Goal: Task Accomplishment & Management: Use online tool/utility

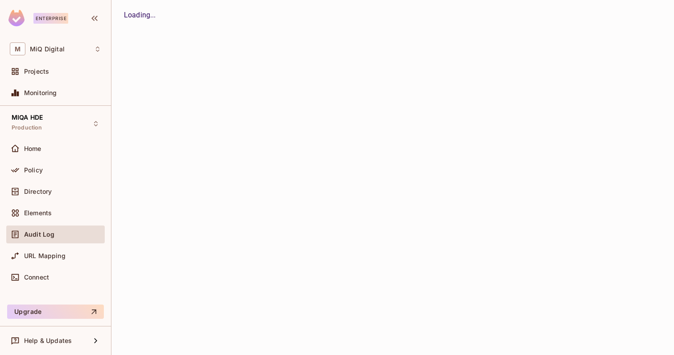
click at [36, 147] on span "Home" at bounding box center [32, 148] width 17 height 7
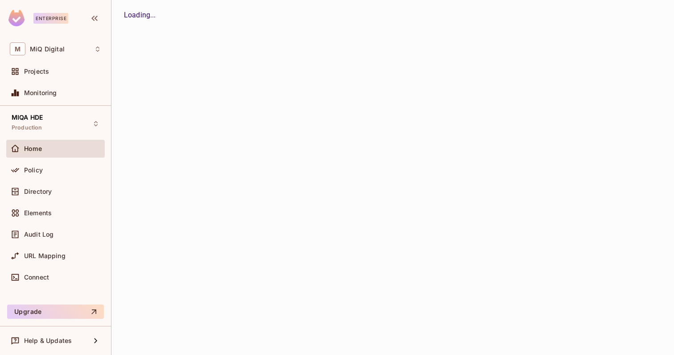
click at [30, 149] on span "Home" at bounding box center [33, 148] width 18 height 7
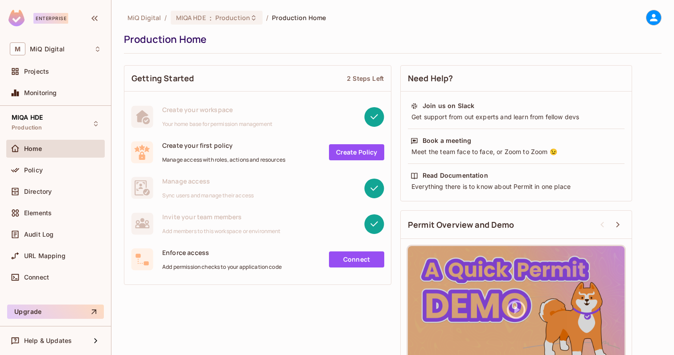
click at [47, 149] on div "Home" at bounding box center [62, 148] width 77 height 7
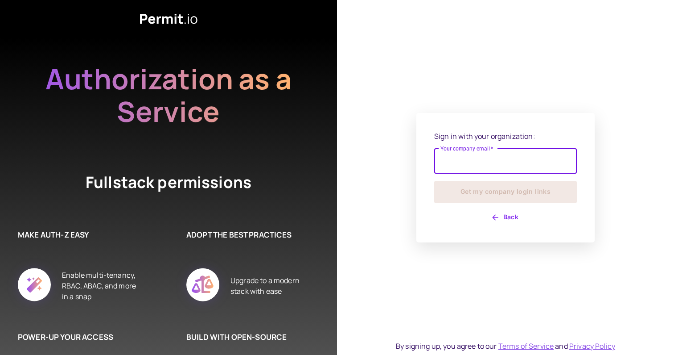
click at [471, 163] on input "Your company email   *" at bounding box center [505, 161] width 143 height 25
type input "**********"
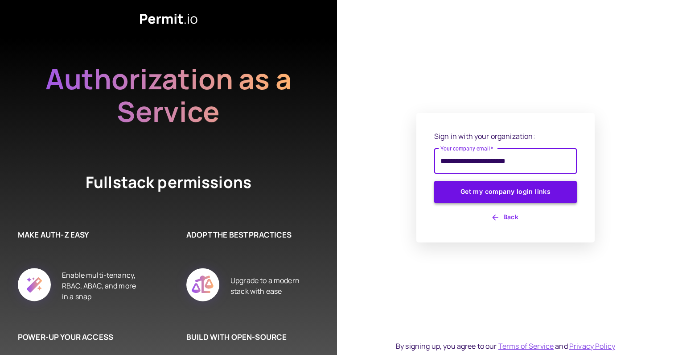
click at [492, 191] on button "Get my company login links" at bounding box center [505, 192] width 143 height 22
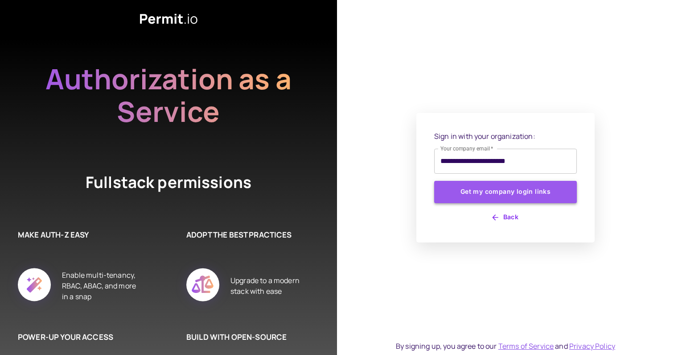
click at [475, 197] on button "Get my company login links" at bounding box center [505, 192] width 143 height 22
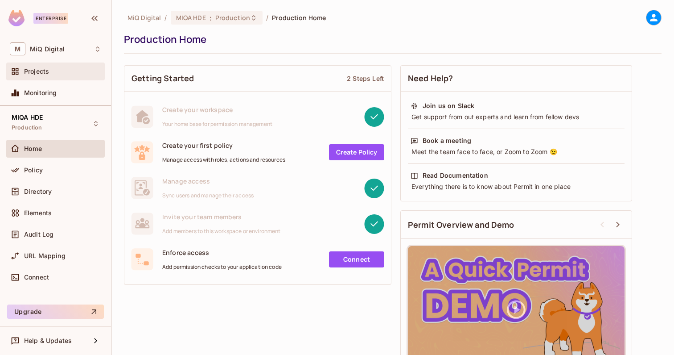
click at [39, 70] on span "Projects" at bounding box center [36, 71] width 25 height 7
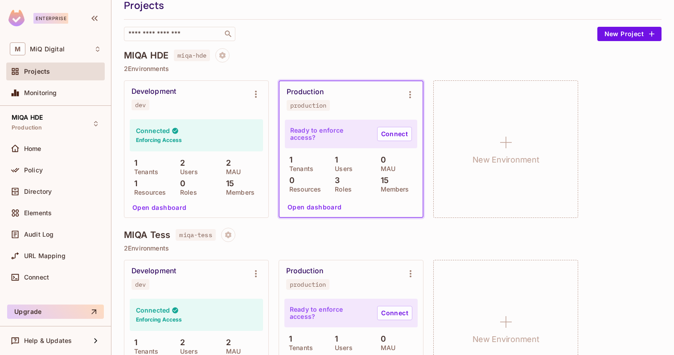
scroll to position [86, 0]
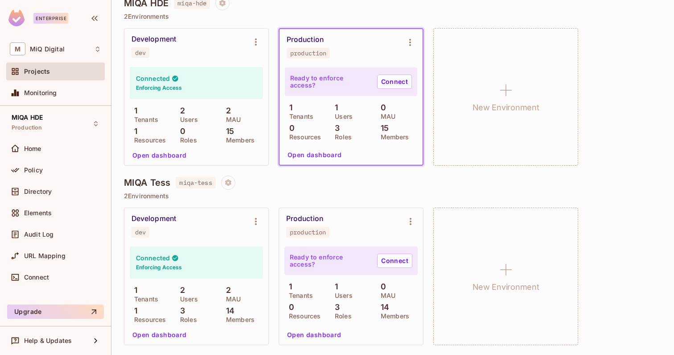
click at [161, 336] on button "Open dashboard" at bounding box center [160, 334] width 62 height 14
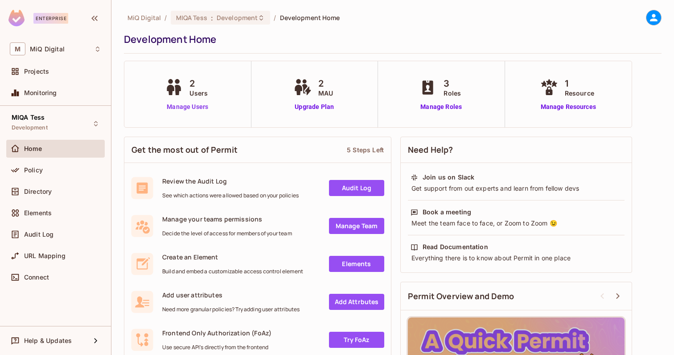
click at [194, 111] on link "Manage Users" at bounding box center [188, 106] width 50 height 9
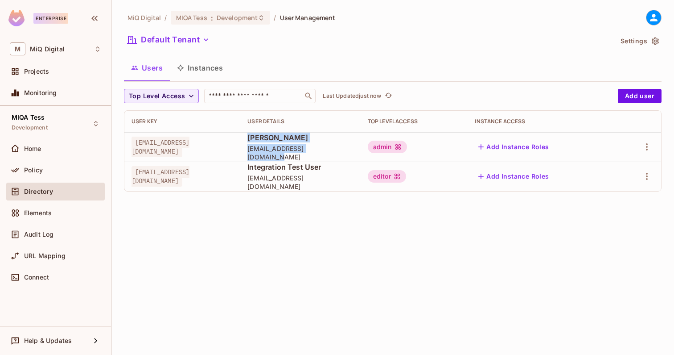
drag, startPoint x: 292, startPoint y: 144, endPoint x: 397, endPoint y: 153, distance: 105.7
click at [360, 153] on td "[PERSON_NAME] [PERSON_NAME][EMAIL_ADDRESS][DOMAIN_NAME]" at bounding box center [300, 146] width 120 height 29
drag, startPoint x: 296, startPoint y: 184, endPoint x: 406, endPoint y: 184, distance: 110.2
click at [353, 184] on span "[EMAIL_ADDRESS][DOMAIN_NAME]" at bounding box center [301, 182] width 106 height 17
drag, startPoint x: 132, startPoint y: 179, endPoint x: 220, endPoint y: 179, distance: 88.8
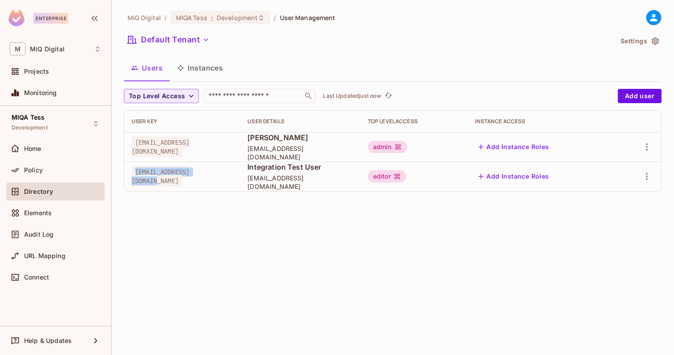
click at [190, 179] on span "[EMAIL_ADDRESS][DOMAIN_NAME]" at bounding box center [161, 176] width 58 height 21
click at [49, 170] on div "Policy" at bounding box center [62, 169] width 77 height 7
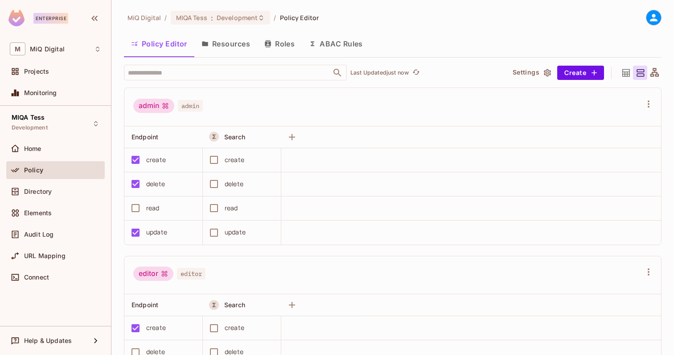
click at [351, 48] on button "ABAC Rules" at bounding box center [336, 44] width 68 height 22
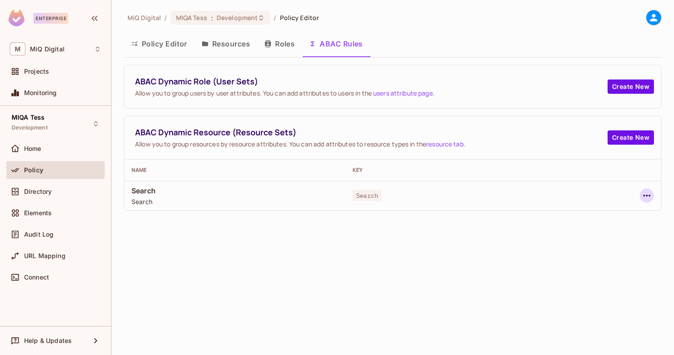
click at [642, 194] on icon "button" at bounding box center [647, 195] width 11 height 11
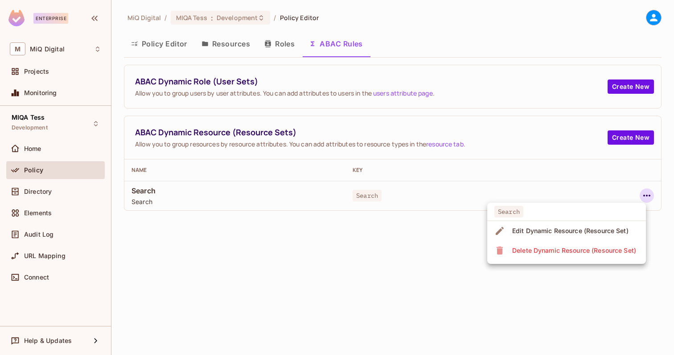
click at [547, 235] on span "Edit Dynamic Resource (Resource Set)" at bounding box center [571, 230] width 122 height 14
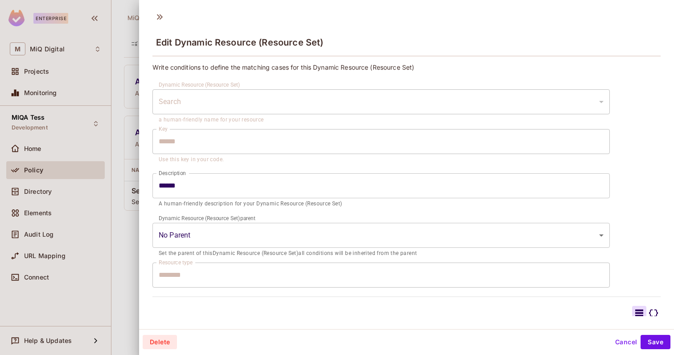
scroll to position [11, 0]
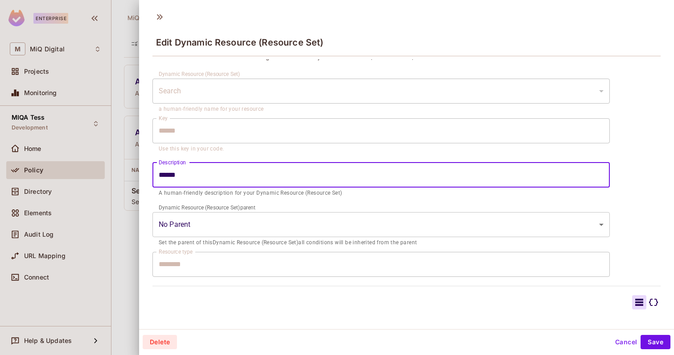
drag, startPoint x: 185, startPoint y: 172, endPoint x: 148, endPoint y: 172, distance: 37.0
click at [148, 172] on div "**********" at bounding box center [406, 187] width 535 height 256
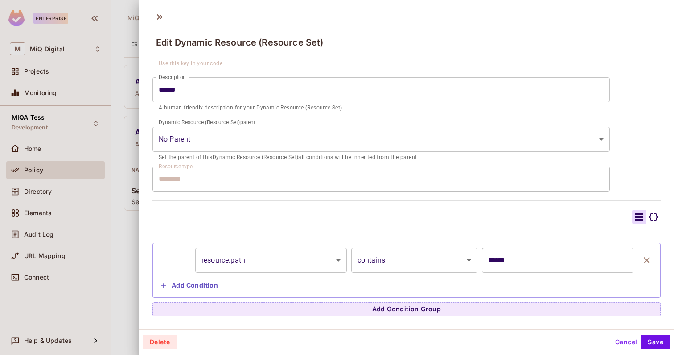
scroll to position [1, 0]
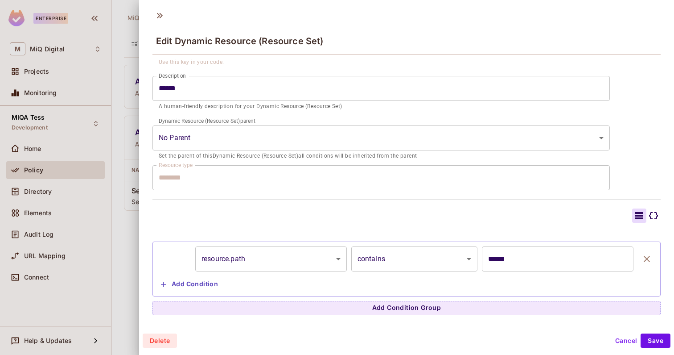
click at [195, 179] on div "Resource type ******** Resource type" at bounding box center [382, 177] width 458 height 25
click at [658, 339] on button "Save" at bounding box center [656, 340] width 30 height 14
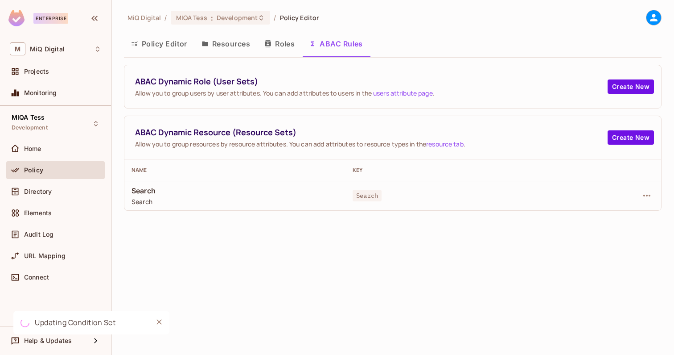
click at [155, 45] on button "Policy Editor" at bounding box center [159, 44] width 70 height 22
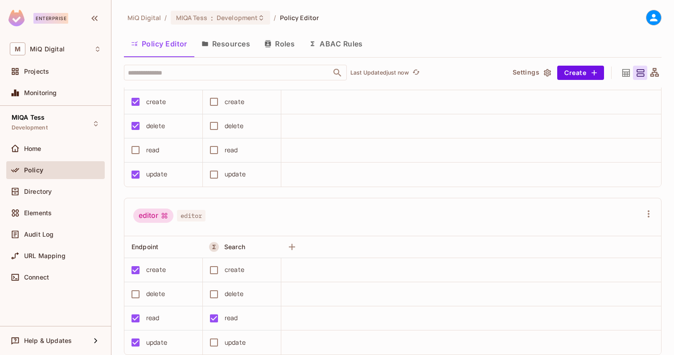
scroll to position [47, 0]
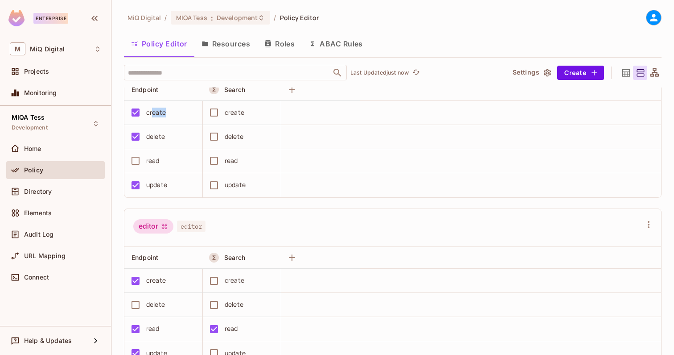
drag, startPoint x: 153, startPoint y: 113, endPoint x: 178, endPoint y: 113, distance: 25.0
click at [178, 113] on div "create" at bounding box center [160, 112] width 69 height 19
drag, startPoint x: 147, startPoint y: 112, endPoint x: 172, endPoint y: 112, distance: 25.0
click at [172, 112] on div "create" at bounding box center [160, 112] width 69 height 19
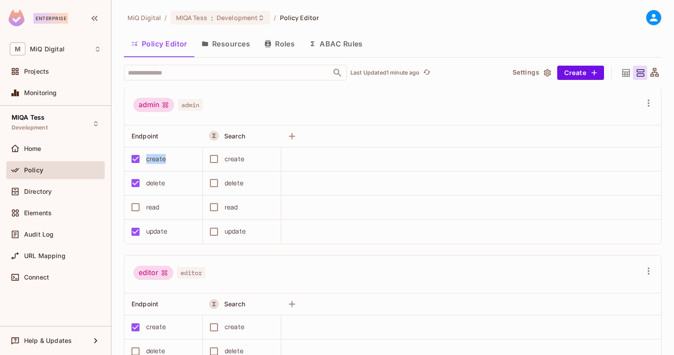
scroll to position [2, 0]
click at [281, 259] on div "editor editor" at bounding box center [392, 273] width 537 height 38
click at [345, 53] on button "ABAC Rules" at bounding box center [336, 44] width 68 height 22
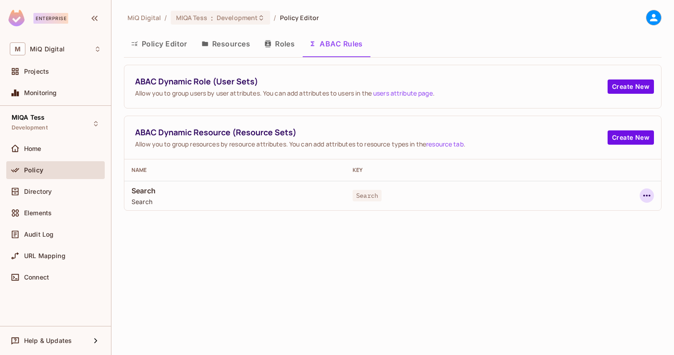
click at [649, 196] on icon "button" at bounding box center [647, 195] width 7 height 2
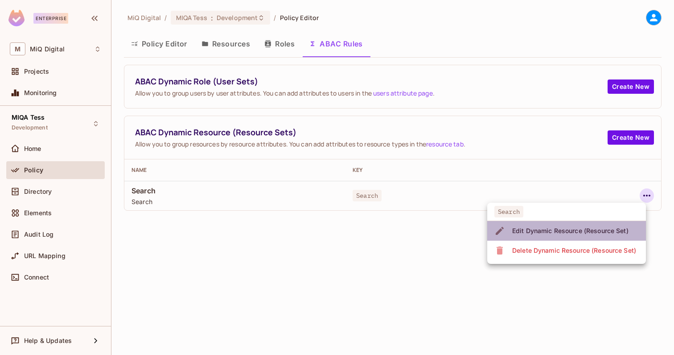
click at [577, 230] on div "Edit Dynamic Resource (Resource Set)" at bounding box center [571, 230] width 116 height 9
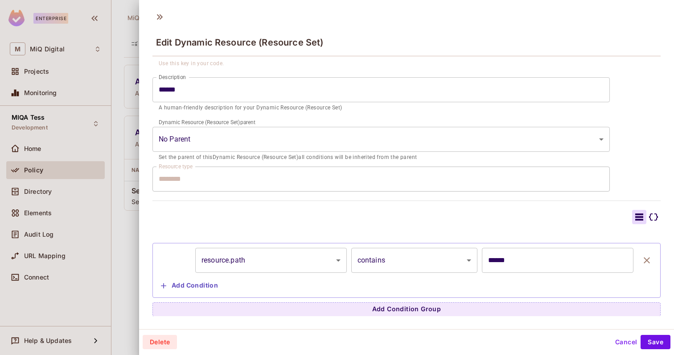
scroll to position [1, 0]
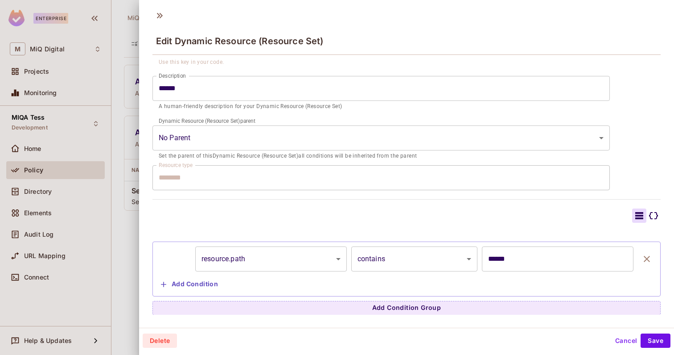
click at [298, 265] on body "Enterprise M MiQ Digital Projects Monitoring MIQA Tess Development Home Policy …" at bounding box center [337, 177] width 674 height 355
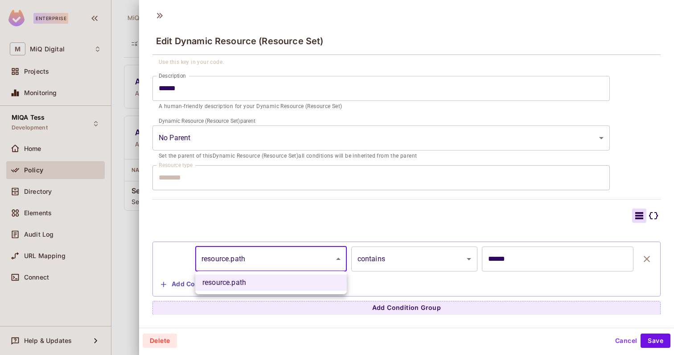
click at [288, 277] on li "resource.path" at bounding box center [271, 282] width 152 height 16
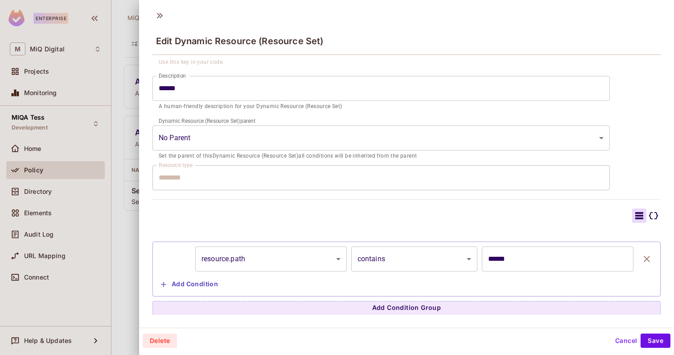
click at [132, 265] on div at bounding box center [337, 177] width 674 height 355
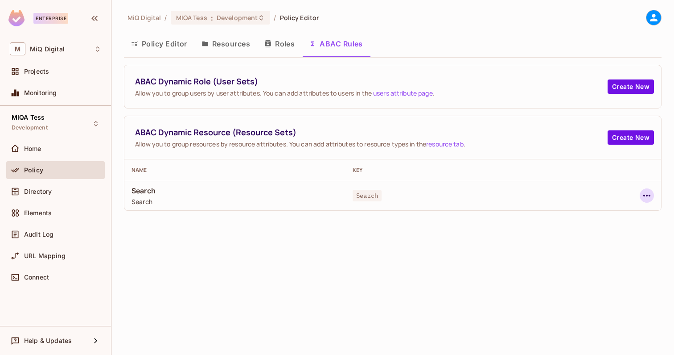
click at [649, 190] on icon "button" at bounding box center [647, 195] width 11 height 11
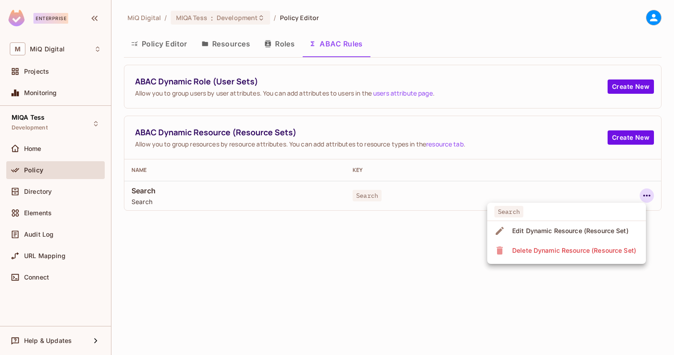
click at [544, 232] on div "Edit Dynamic Resource (Resource Set)" at bounding box center [571, 230] width 116 height 9
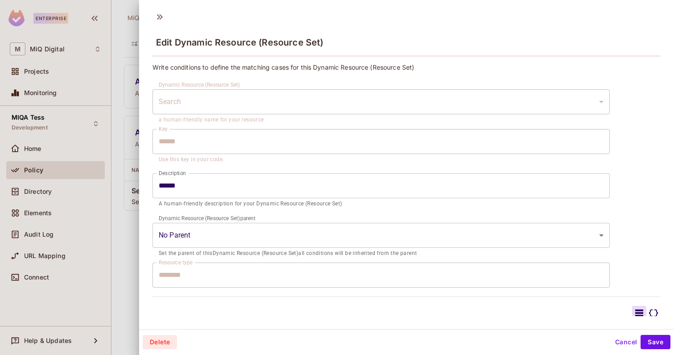
scroll to position [96, 0]
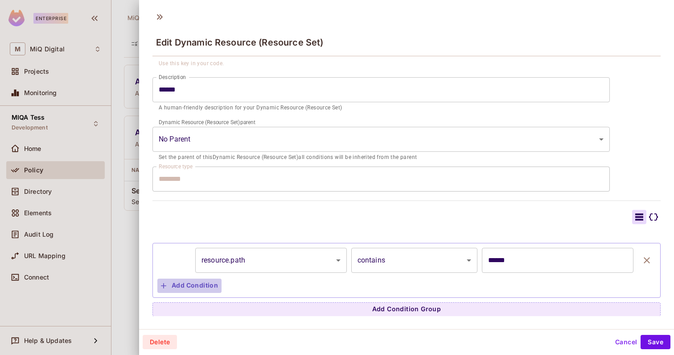
click at [214, 282] on button "Add Condition" at bounding box center [189, 285] width 64 height 14
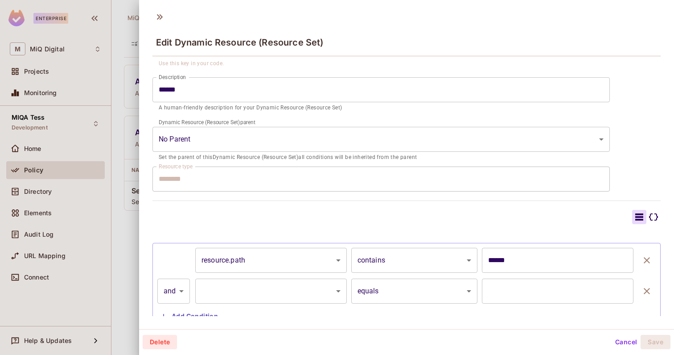
click at [255, 280] on body "Enterprise M MiQ Digital Projects Monitoring MIQA Tess Development Home Policy …" at bounding box center [337, 177] width 674 height 355
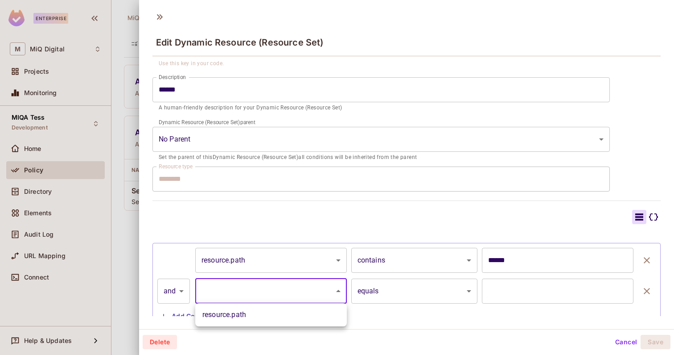
click at [647, 290] on div at bounding box center [337, 177] width 674 height 355
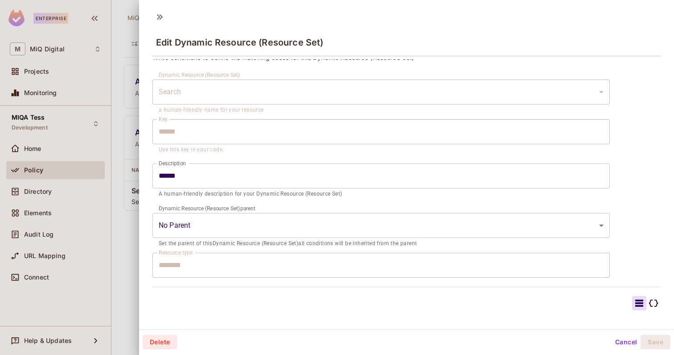
scroll to position [0, 0]
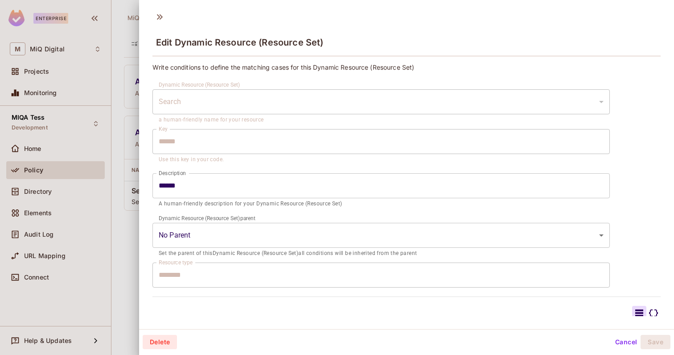
click at [130, 236] on div at bounding box center [337, 177] width 674 height 355
